Goal: Complete application form: Complete application form

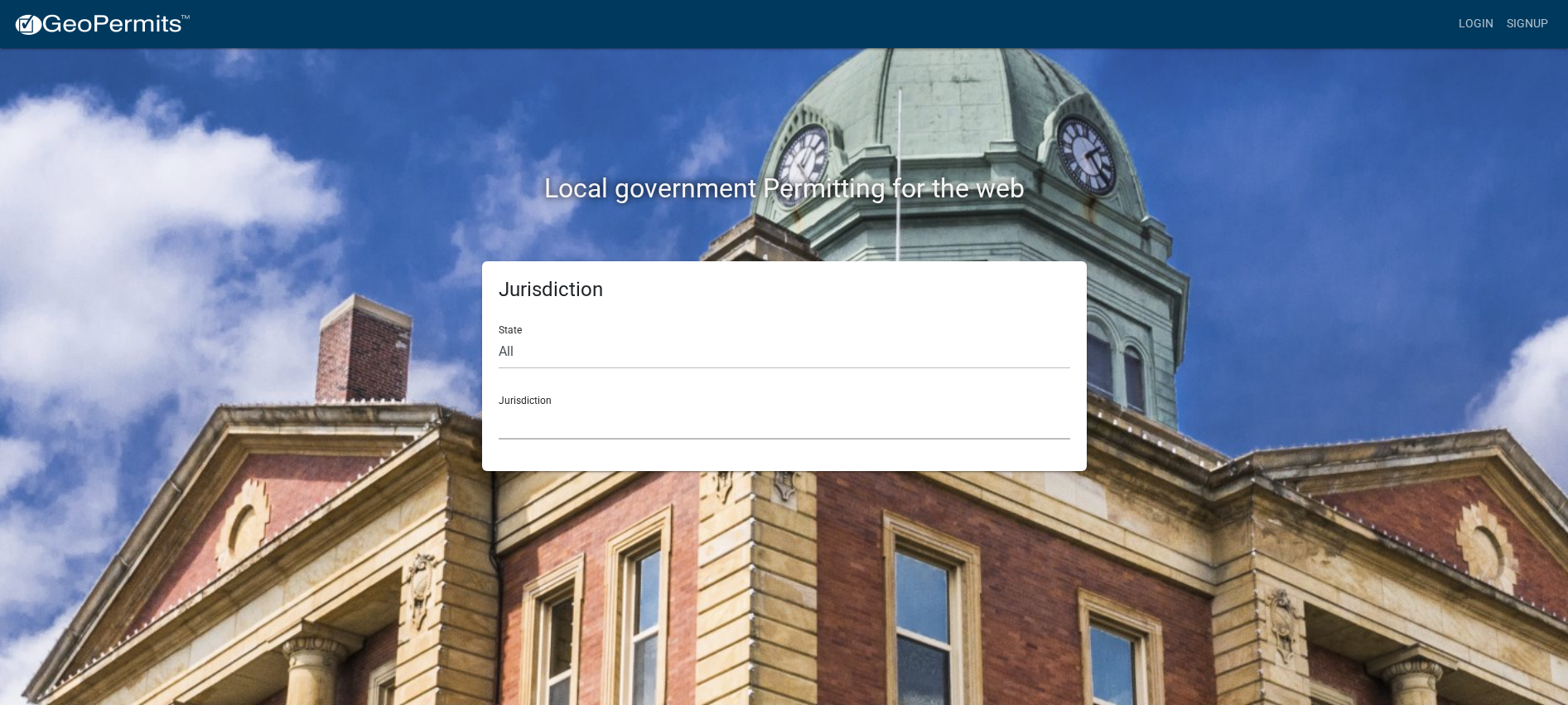
click at [605, 426] on select "[GEOGRAPHIC_DATA], [US_STATE] [GEOGRAPHIC_DATA], [US_STATE][PERSON_NAME][GEOGRA…" at bounding box center [784, 422] width 572 height 34
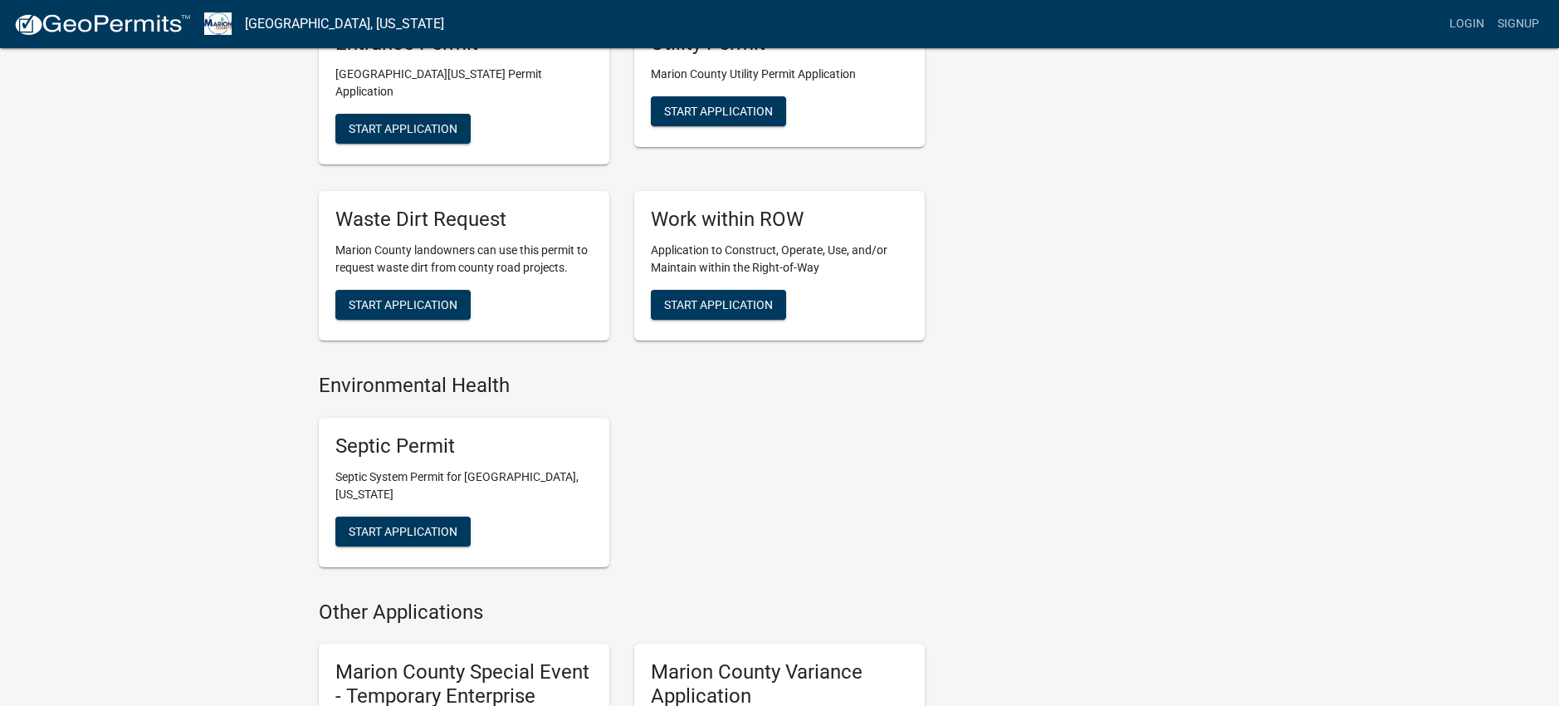
scroll to position [913, 0]
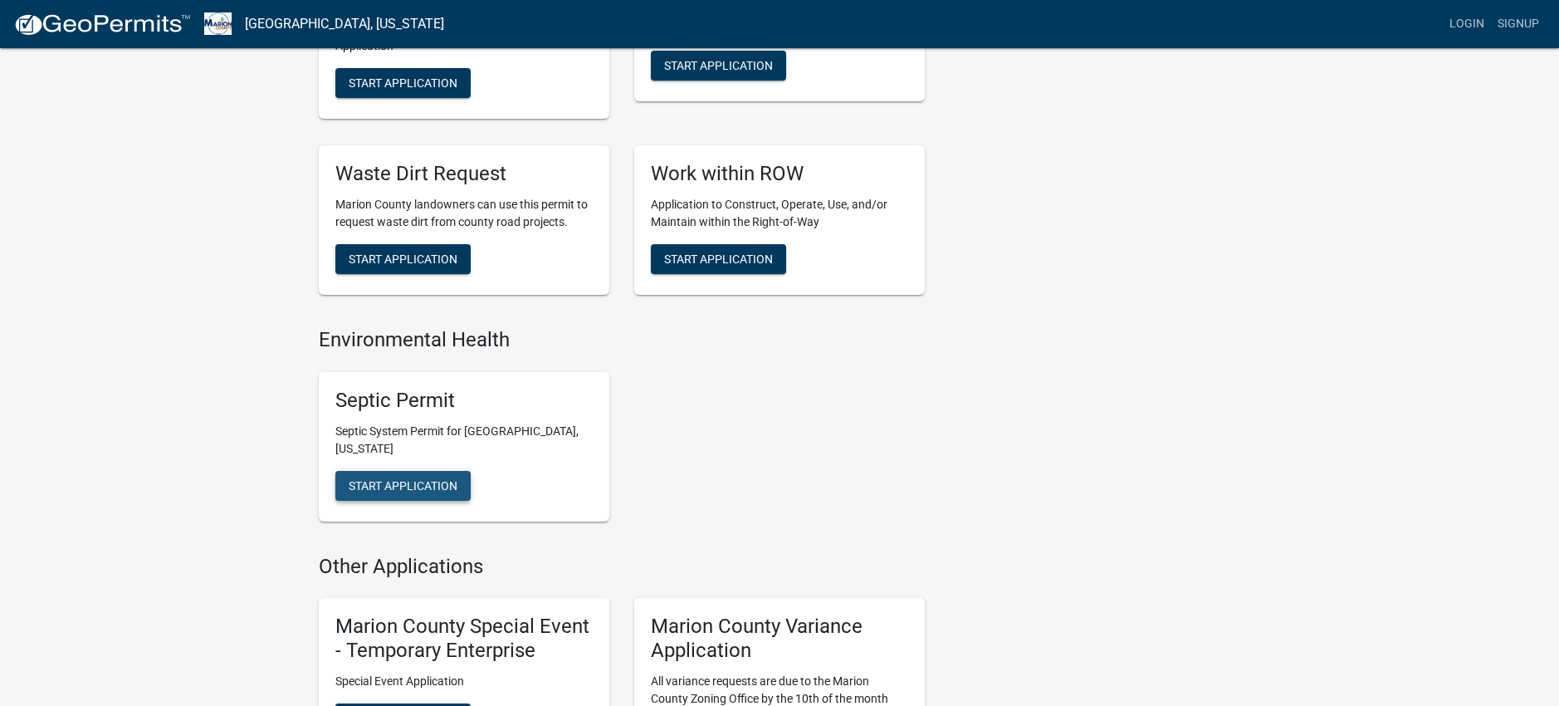
click at [414, 478] on span "Start Application" at bounding box center [403, 484] width 109 height 13
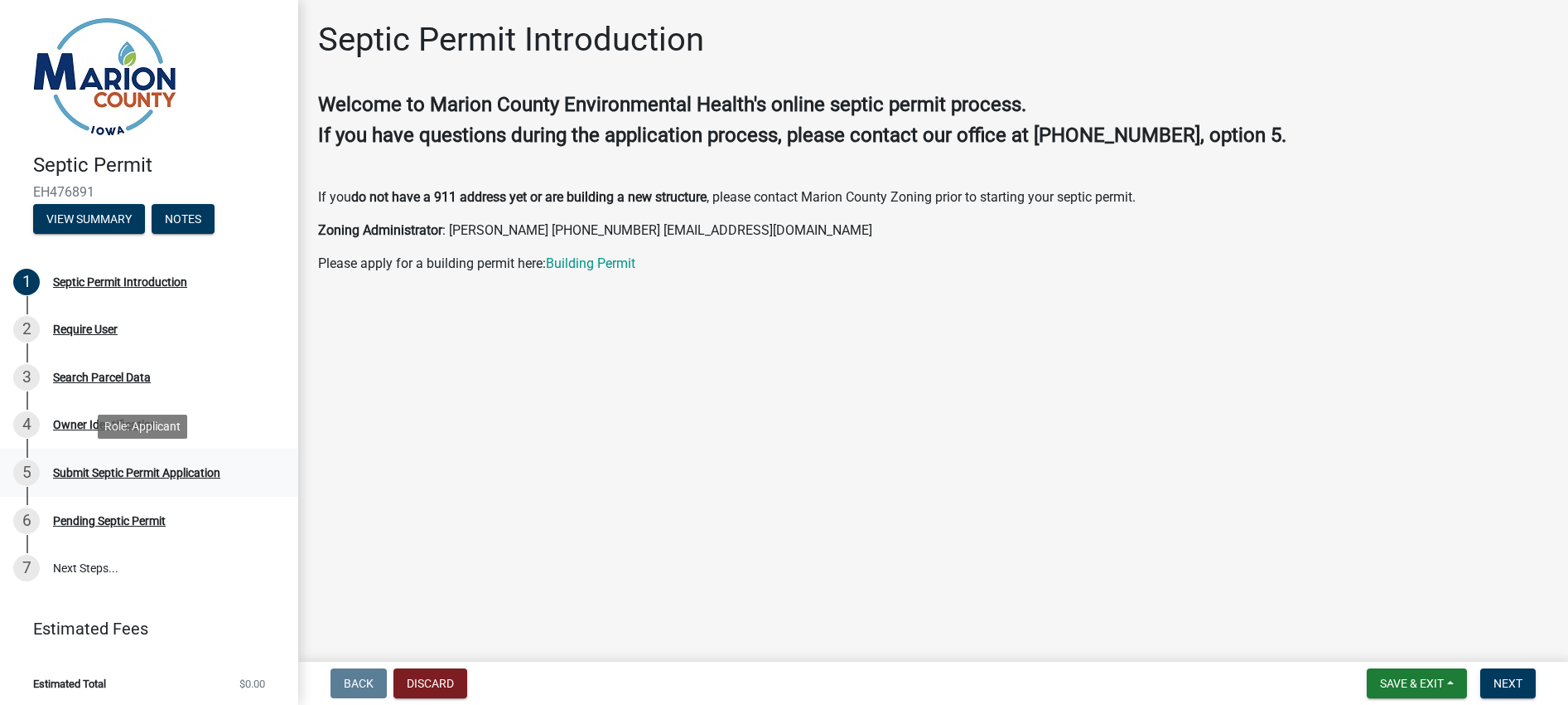
click at [196, 466] on div "Submit Septic Permit Application" at bounding box center [137, 472] width 168 height 12
click at [1519, 682] on span "Next" at bounding box center [1508, 682] width 29 height 13
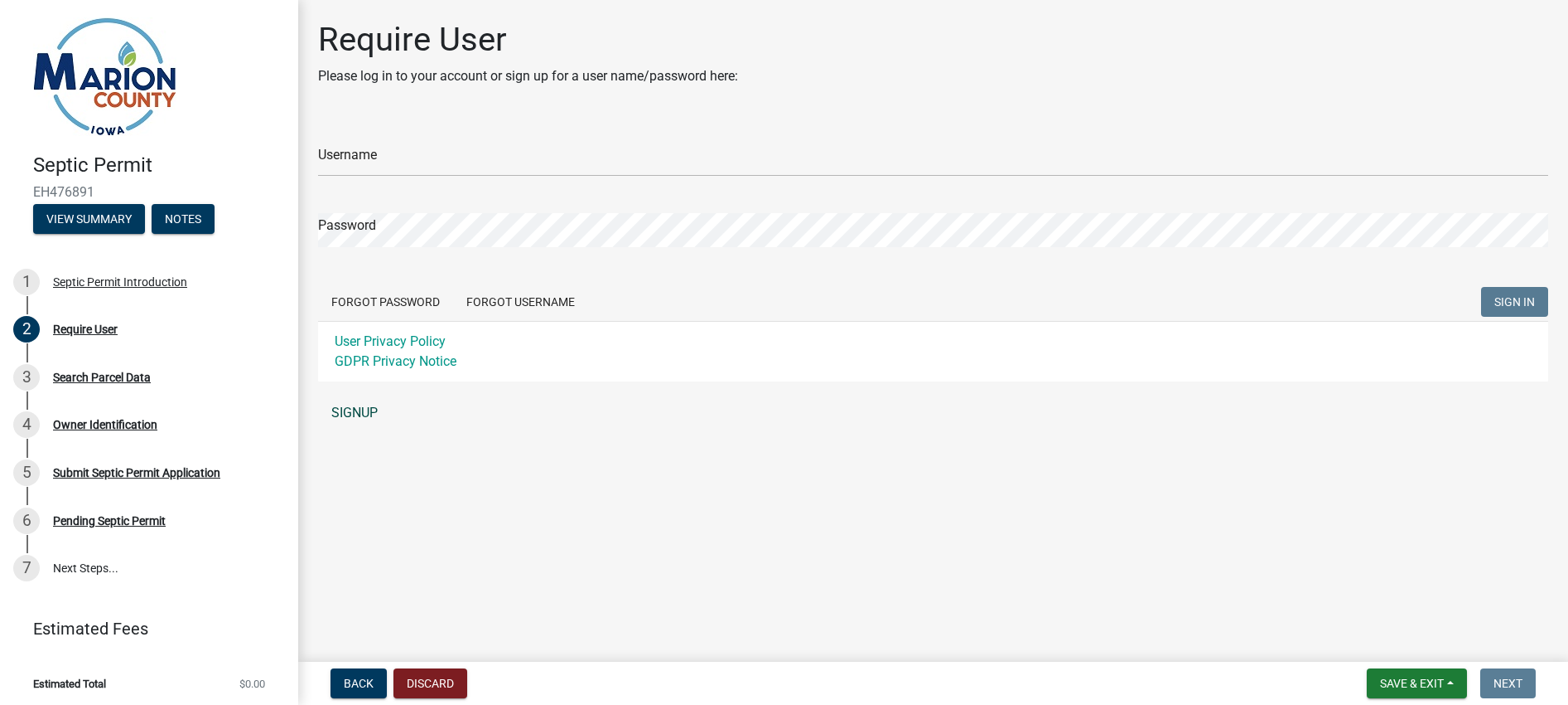
click at [350, 402] on link "SIGNUP" at bounding box center [933, 412] width 1231 height 33
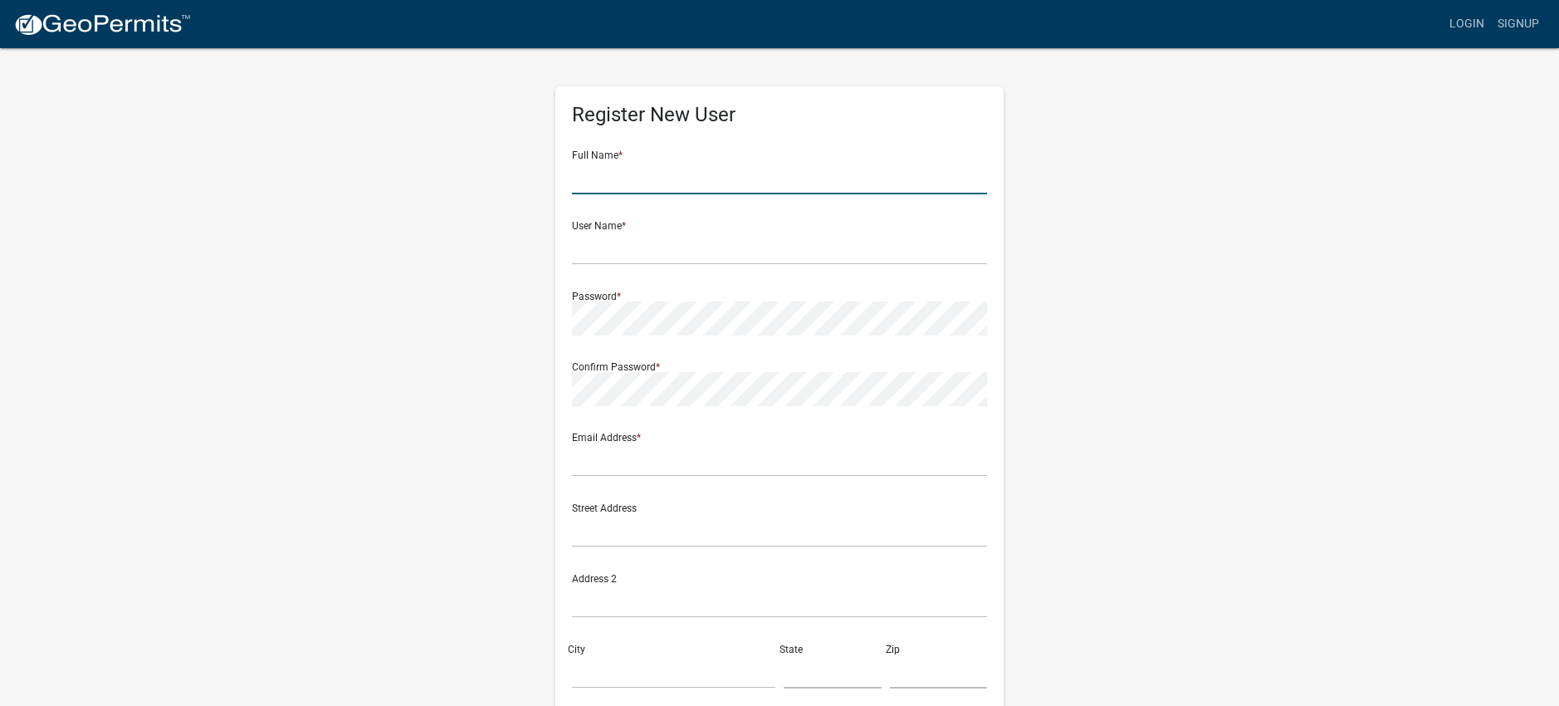
click at [666, 177] on input "text" at bounding box center [779, 177] width 415 height 34
type input "[PERSON_NAME]"
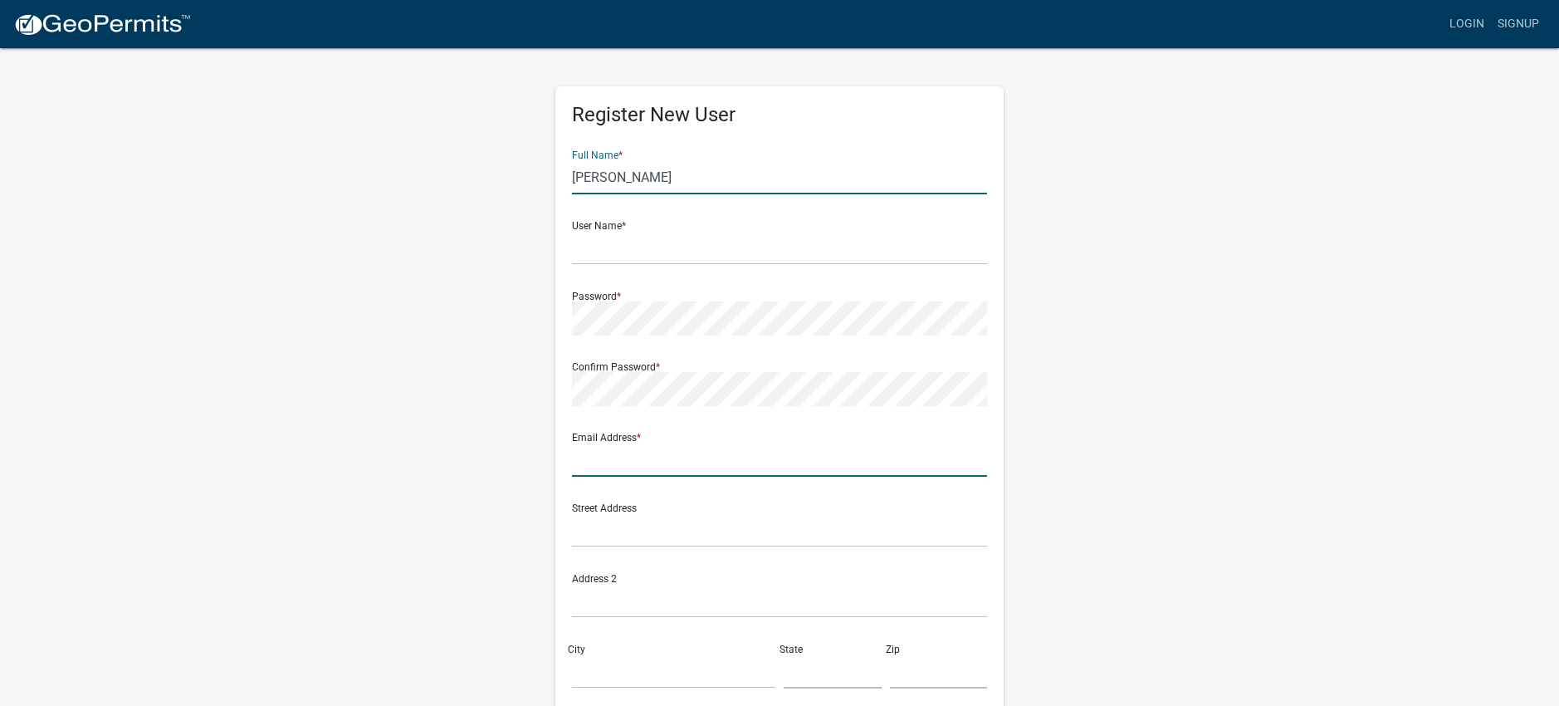
type input "[PERSON_NAME][EMAIL_ADDRESS][PERSON_NAME][DOMAIN_NAME]"
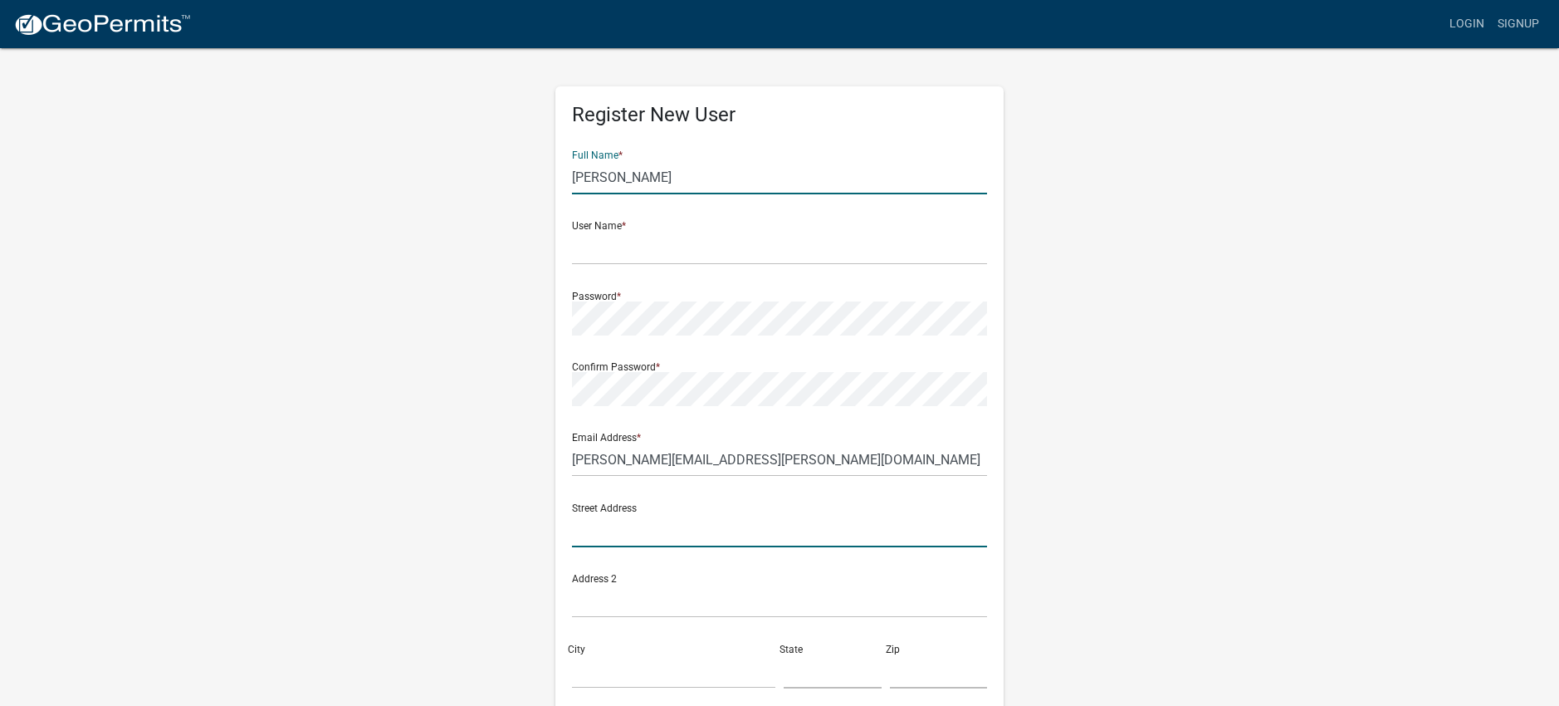
type input "[STREET_ADDRESS][US_STATE]"
type input "TOPEKA"
type input "KS"
type input "66603"
type input "7852158630"
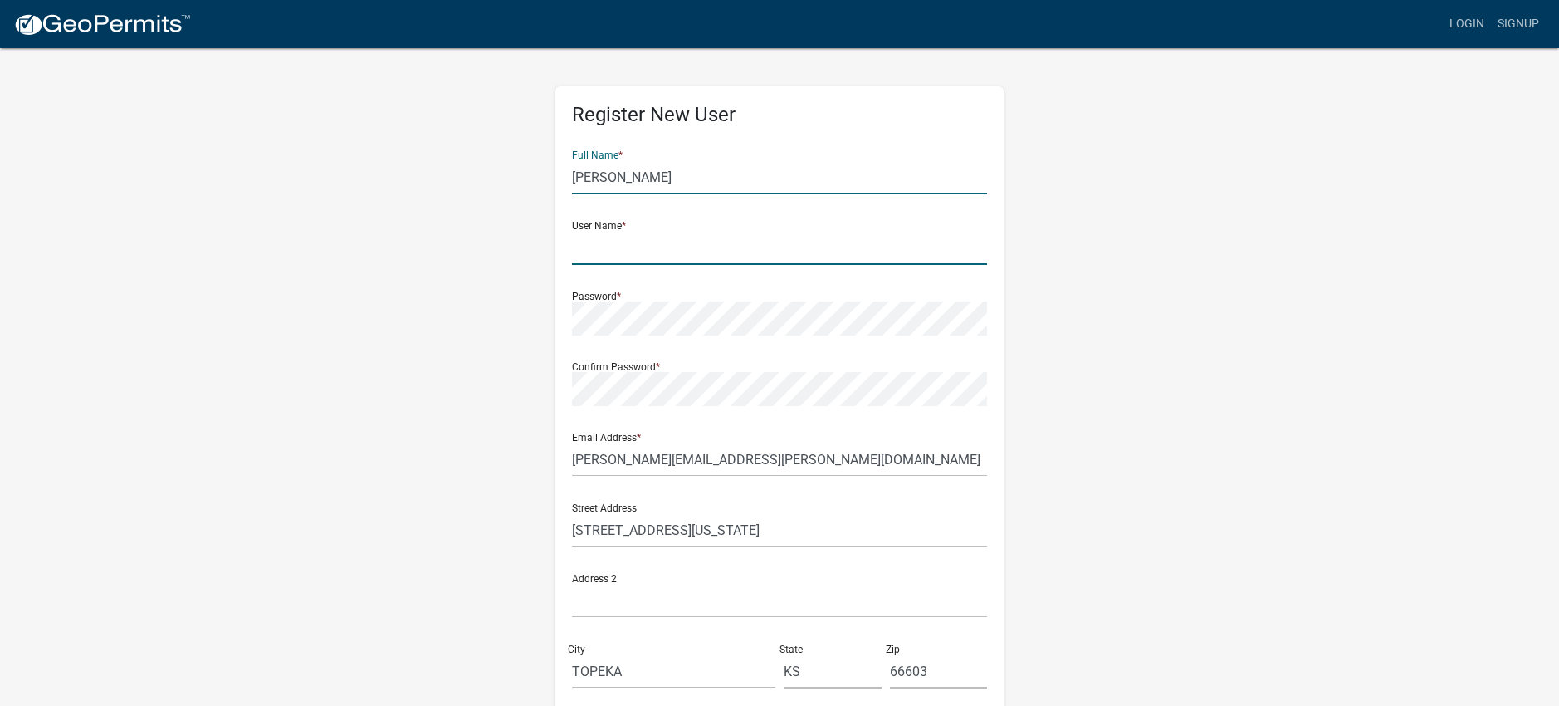
click at [686, 249] on input "text" at bounding box center [779, 248] width 415 height 34
type input "jefflaub78"
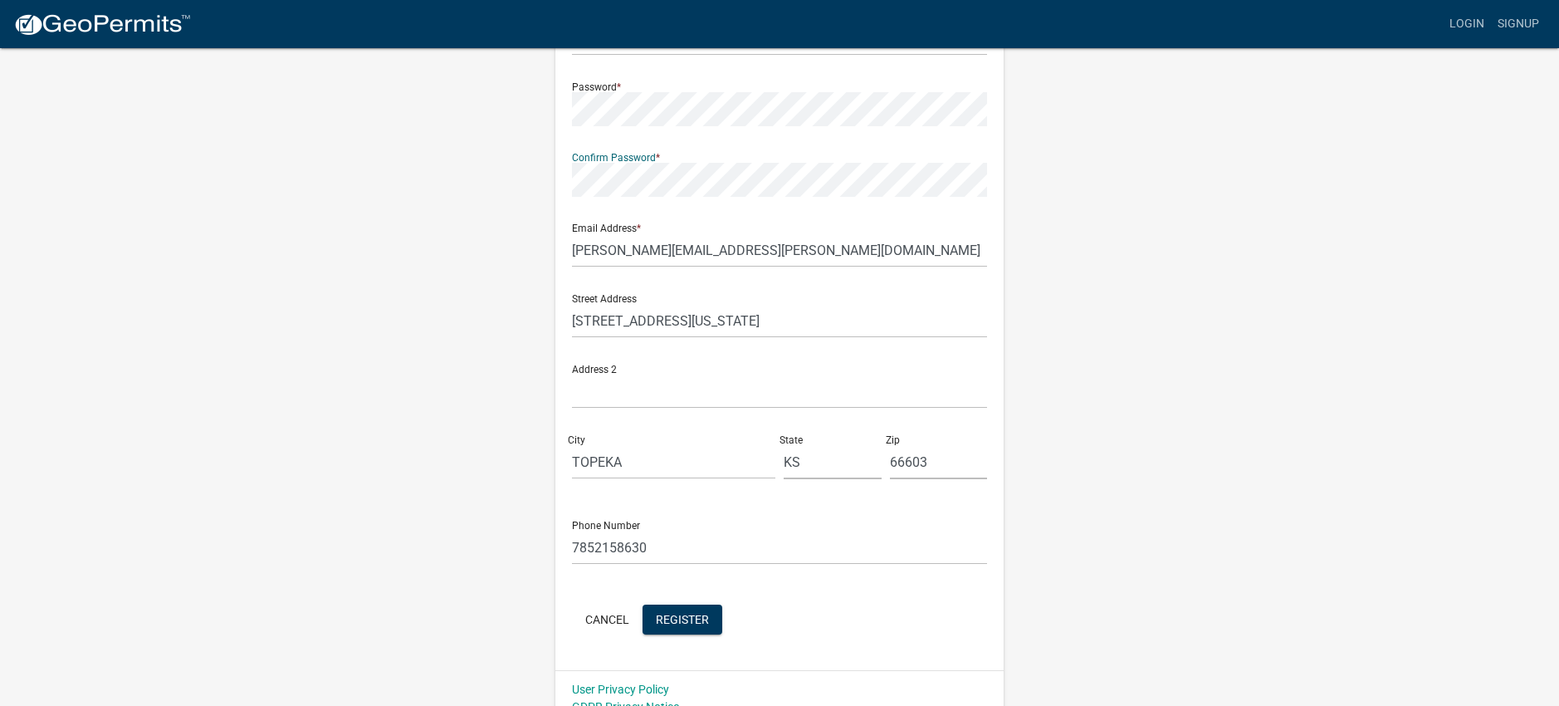
scroll to position [229, 0]
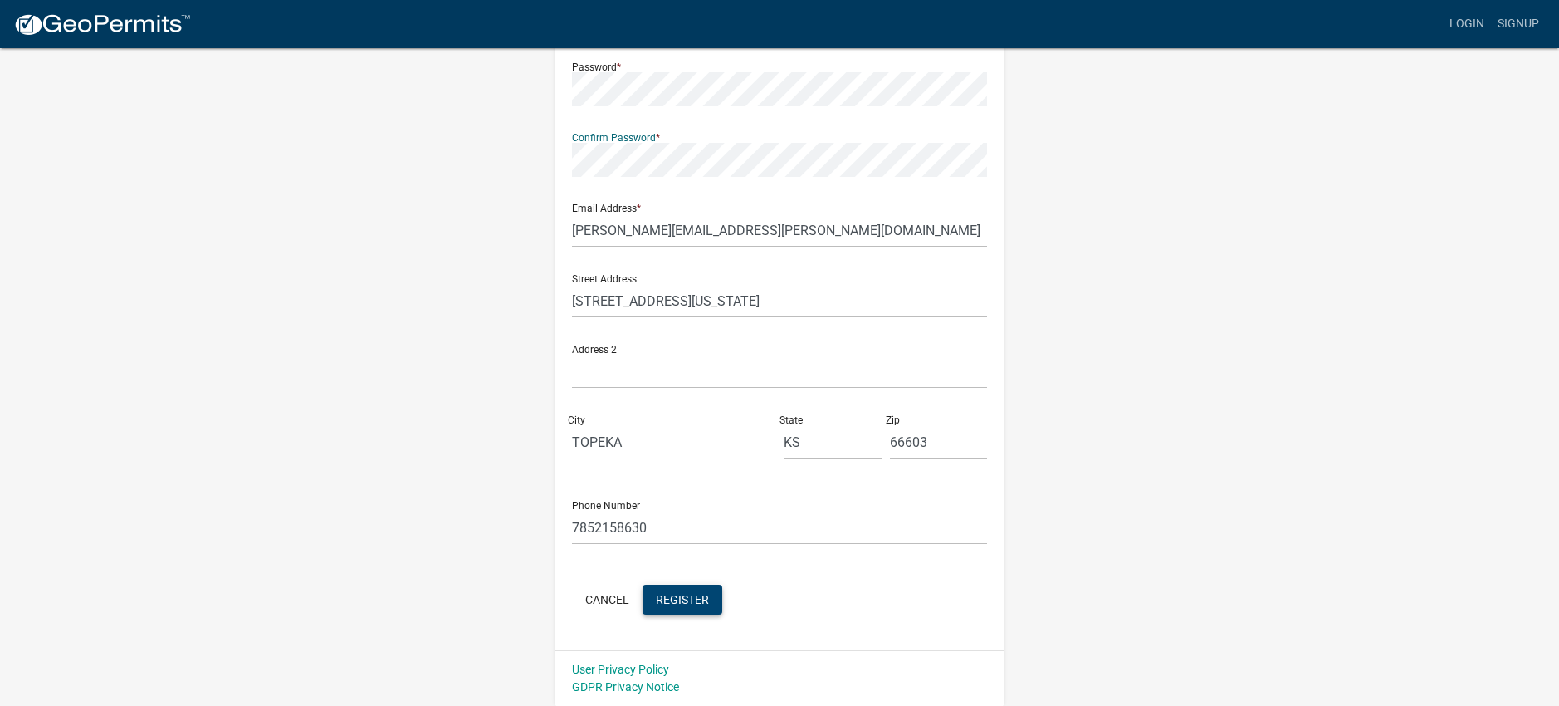
click at [677, 590] on button "Register" at bounding box center [683, 599] width 80 height 30
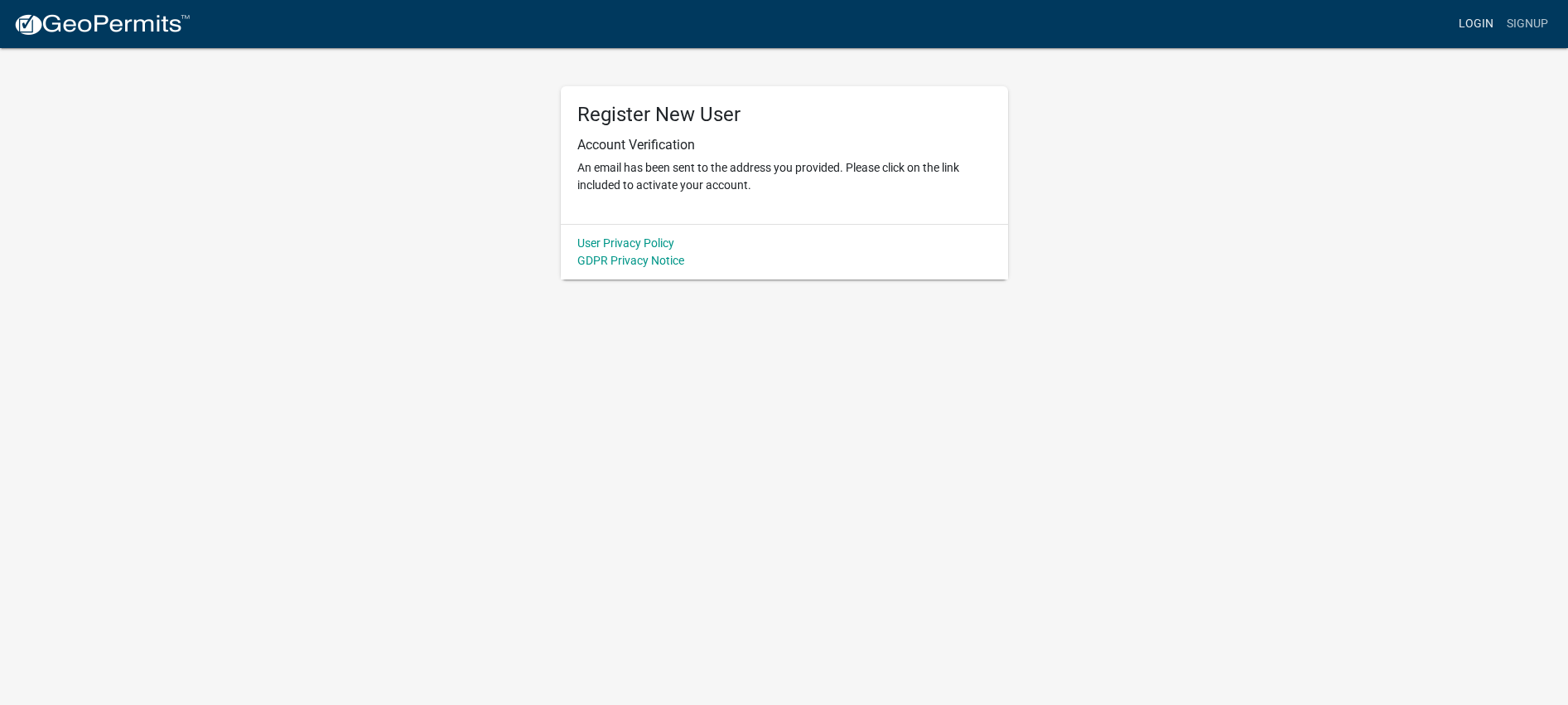
click at [1474, 25] on link "Login" at bounding box center [1476, 24] width 48 height 32
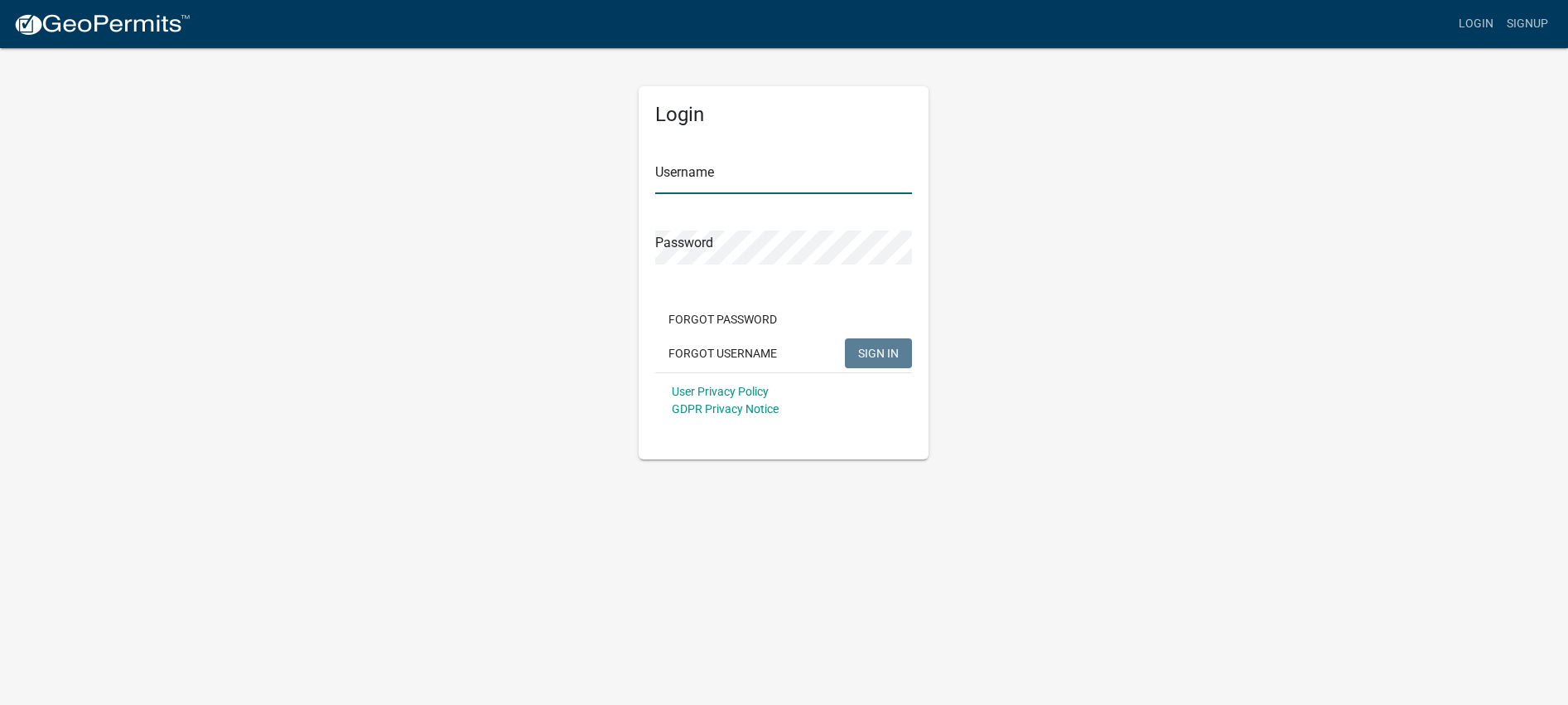
click at [759, 185] on input "Username" at bounding box center [784, 177] width 257 height 34
type input "jefflaub78"
click at [880, 351] on span "SIGN IN" at bounding box center [878, 352] width 41 height 13
click at [622, 257] on div "Login Username jefflaub78 Password Forgot Password Forgot Username SIGN IN User…" at bounding box center [784, 252] width 944 height 412
click at [880, 351] on span "SIGN IN" at bounding box center [878, 352] width 41 height 13
